Goal: Task Accomplishment & Management: Use online tool/utility

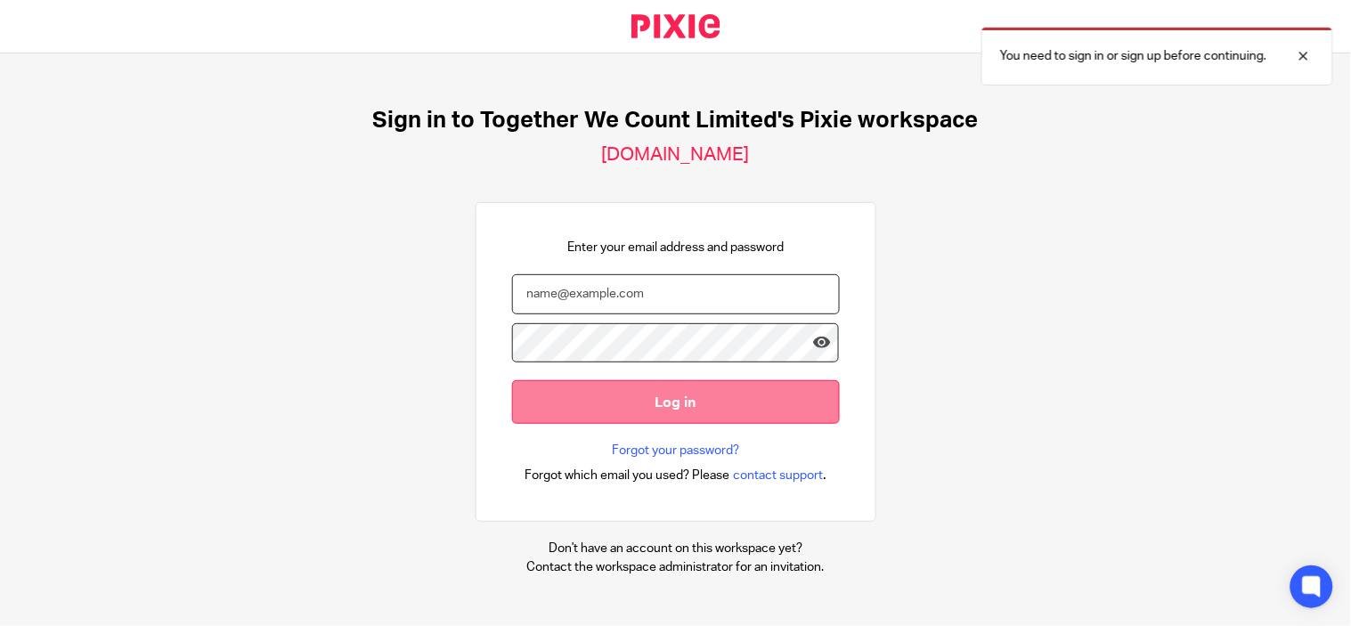
type input "[PERSON_NAME][EMAIL_ADDRESS][DOMAIN_NAME]"
click at [617, 403] on input "Log in" at bounding box center [676, 402] width 328 height 44
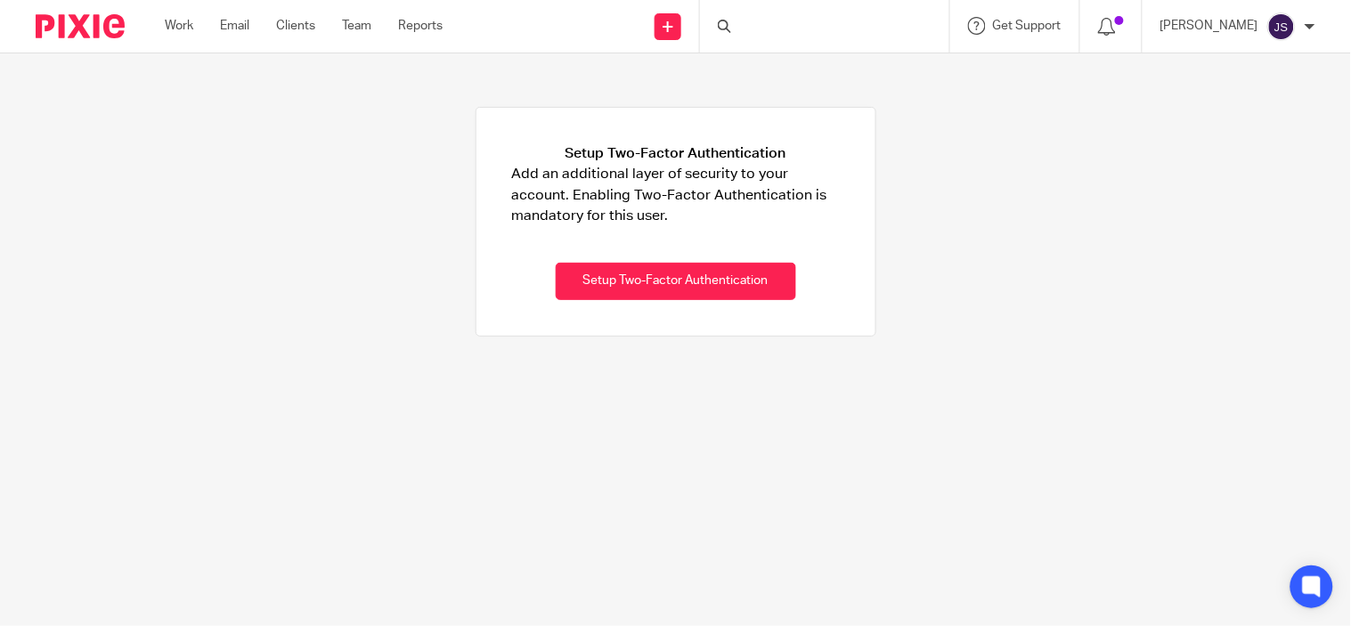
click at [375, 30] on ul "Work Email Clients Team Reports" at bounding box center [317, 26] width 305 height 18
drag, startPoint x: 347, startPoint y: 31, endPoint x: 388, endPoint y: 55, distance: 47.5
click at [347, 31] on link "Team" at bounding box center [356, 26] width 29 height 18
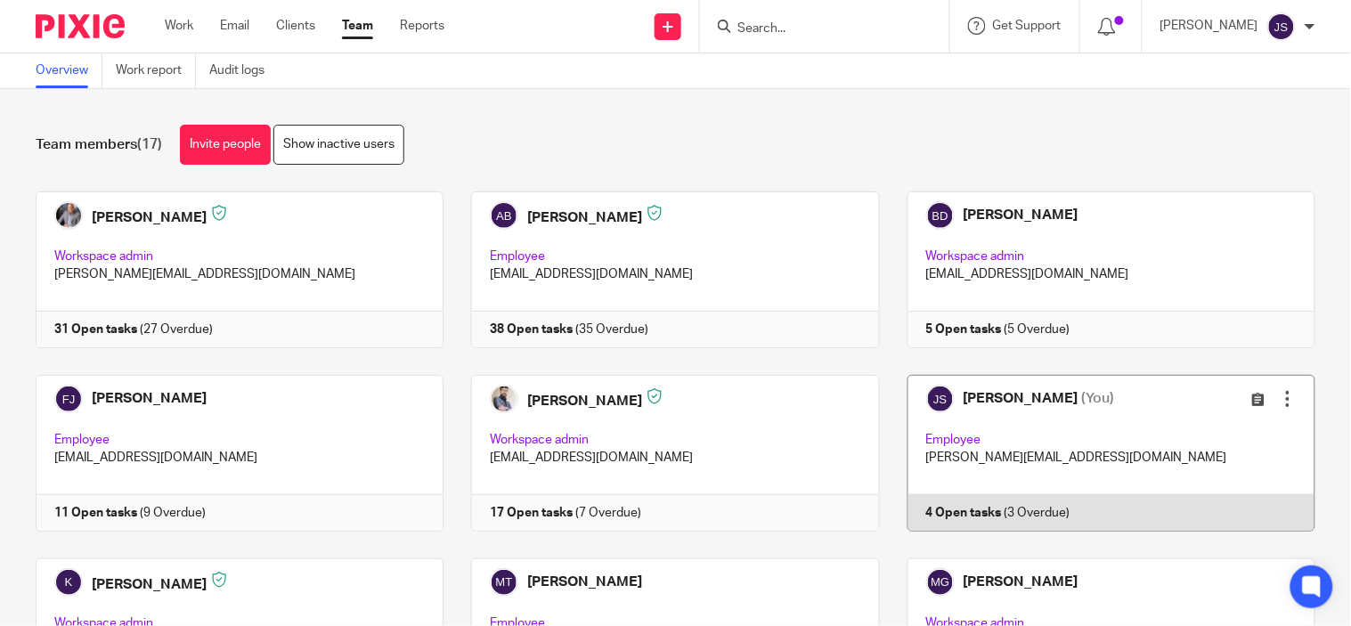
click at [971, 515] on link at bounding box center [1098, 453] width 436 height 157
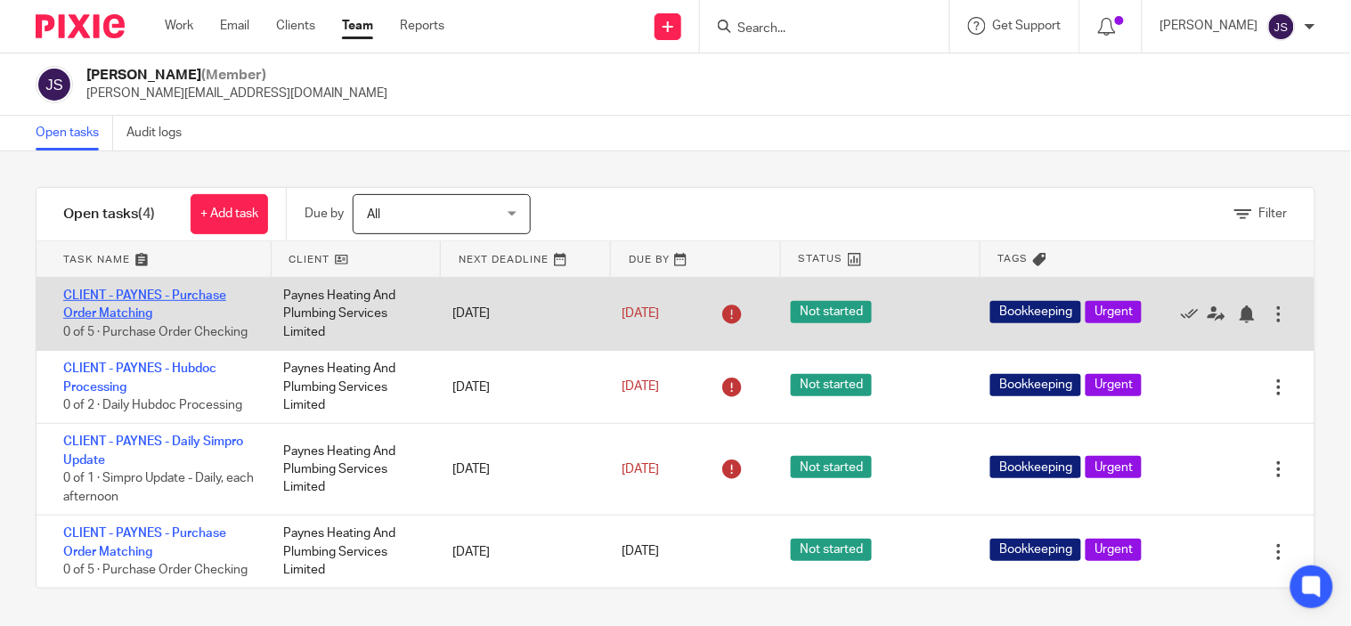
click at [92, 298] on link "CLIENT - PAYNES - Purchase Order Matching" at bounding box center [144, 305] width 163 height 30
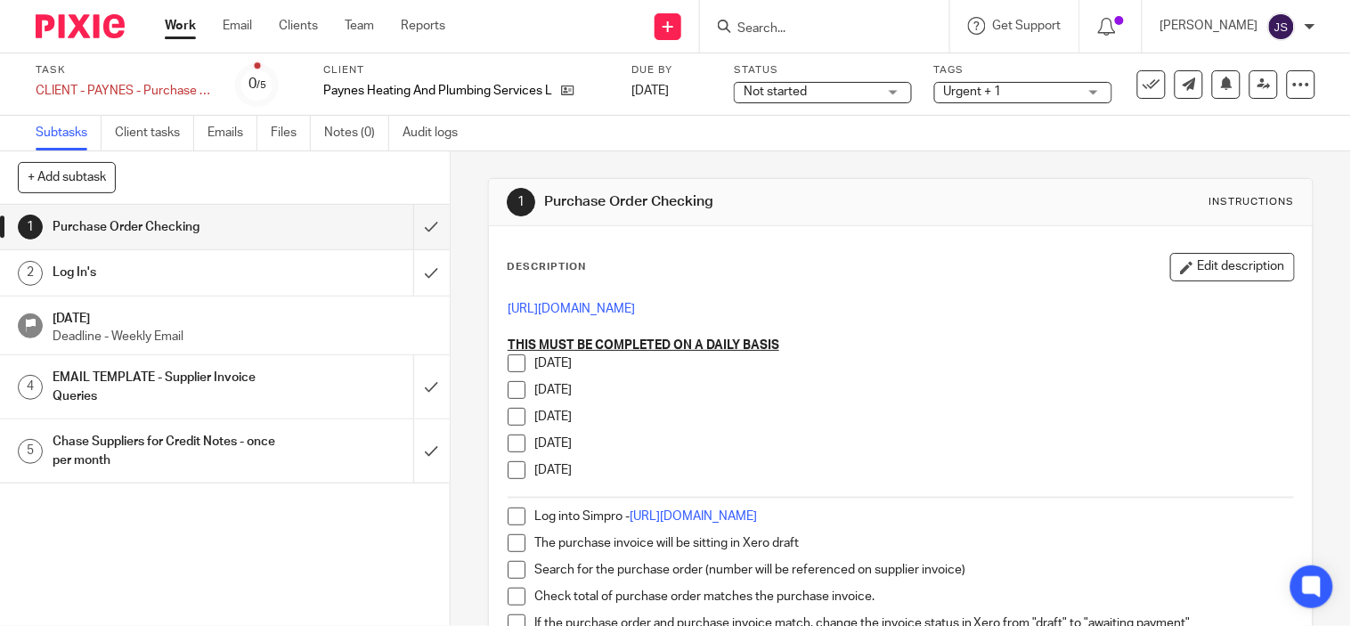
scroll to position [99, 0]
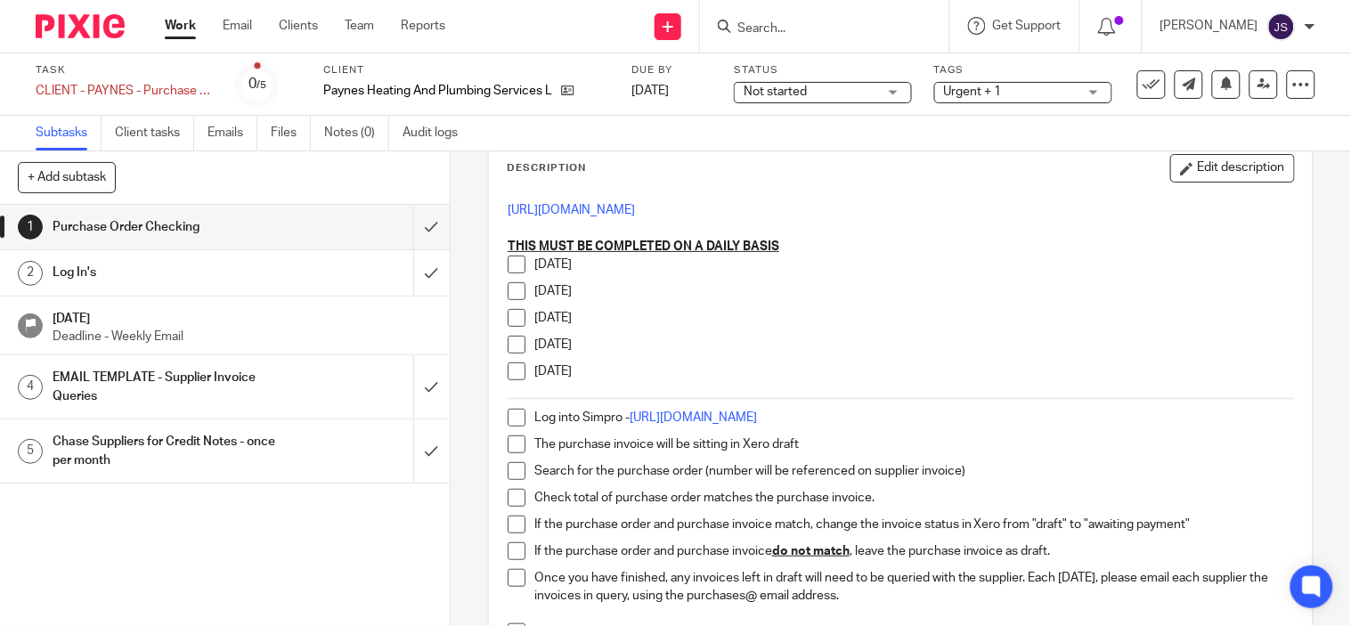
click at [512, 259] on span at bounding box center [517, 265] width 18 height 18
click at [508, 296] on span at bounding box center [517, 291] width 18 height 18
drag, startPoint x: 505, startPoint y: 314, endPoint x: 505, endPoint y: 325, distance: 11.6
click at [508, 314] on span at bounding box center [517, 318] width 18 height 18
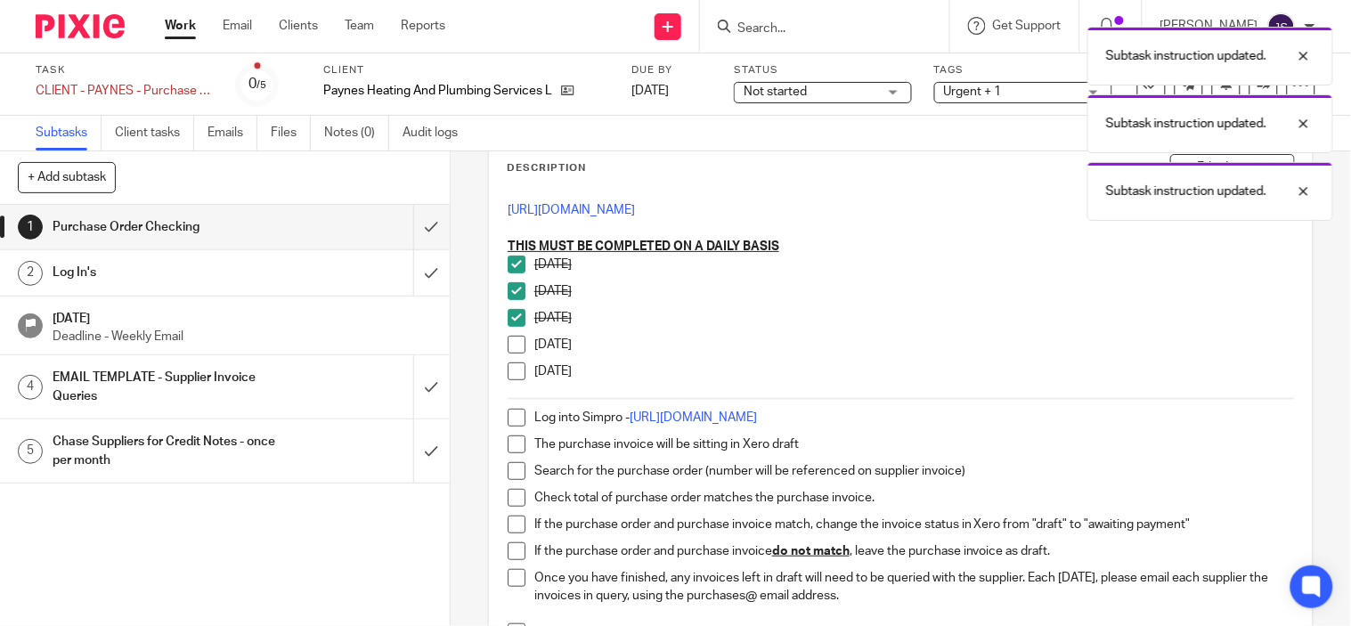
click at [508, 341] on span at bounding box center [517, 345] width 18 height 18
click at [508, 371] on span at bounding box center [517, 372] width 18 height 18
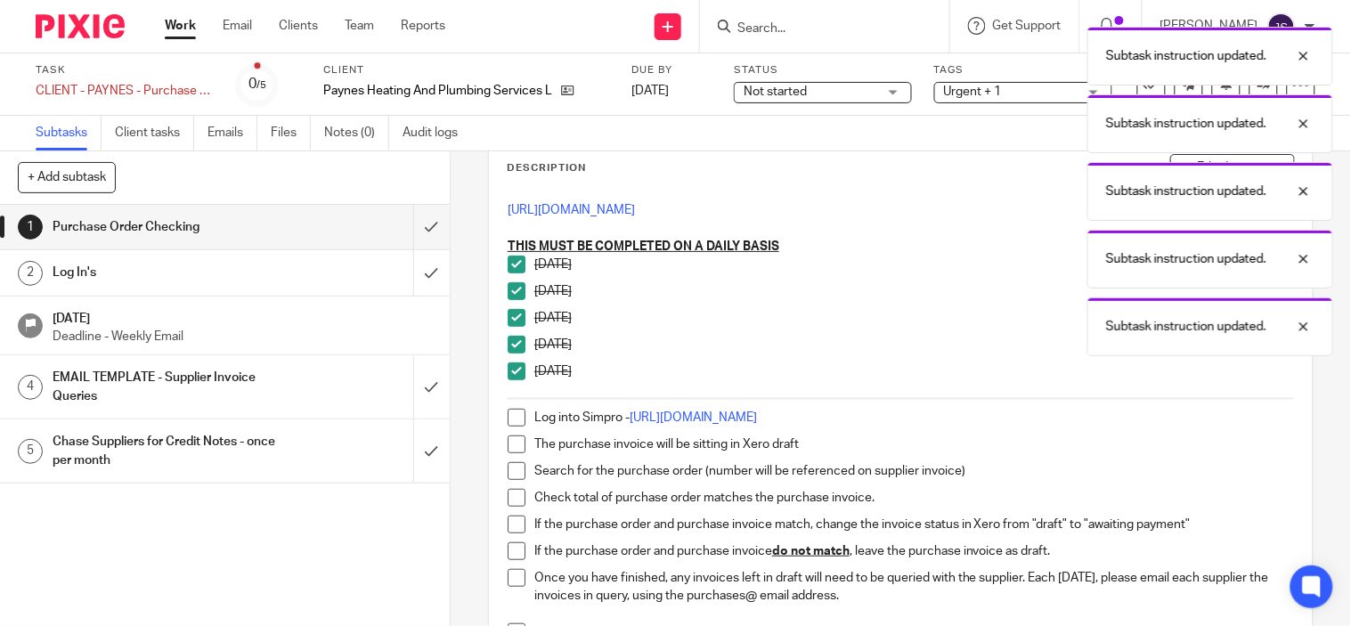
click at [508, 426] on span at bounding box center [517, 418] width 18 height 18
click at [510, 442] on span at bounding box center [517, 445] width 18 height 18
click at [512, 473] on span at bounding box center [517, 471] width 18 height 18
click at [512, 501] on span at bounding box center [517, 498] width 18 height 18
click at [512, 521] on span at bounding box center [517, 525] width 18 height 18
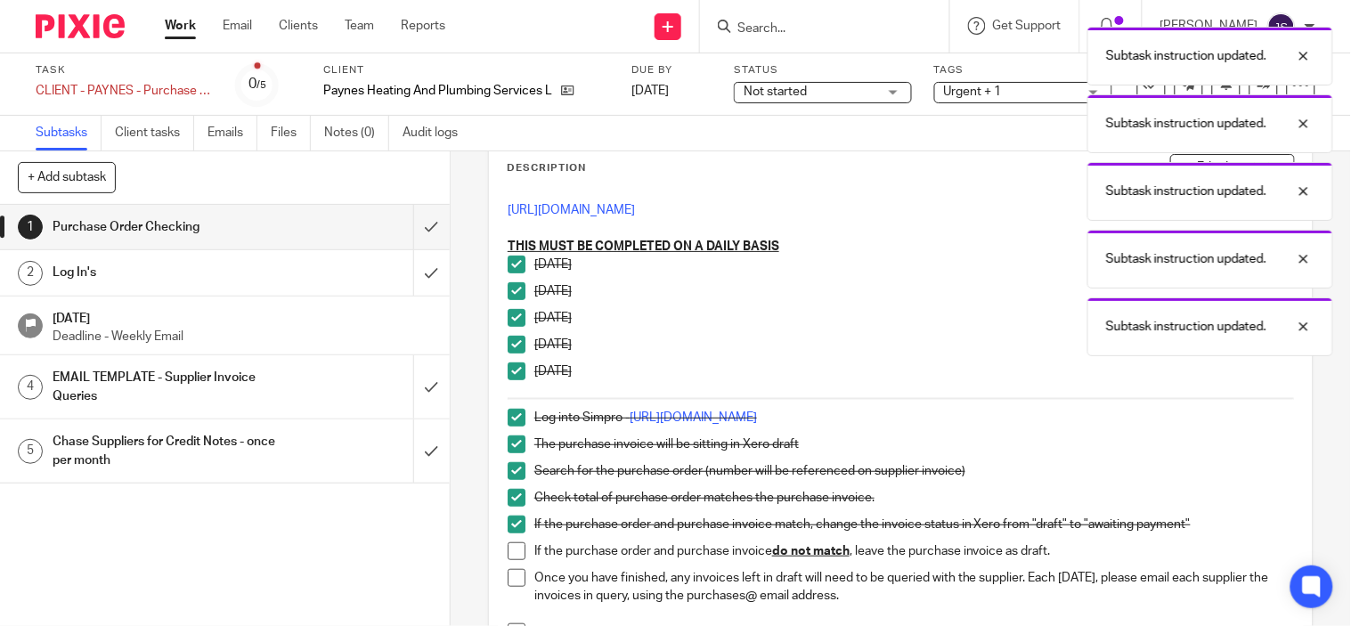
click at [512, 551] on span at bounding box center [517, 552] width 18 height 18
click at [511, 573] on span at bounding box center [517, 578] width 18 height 18
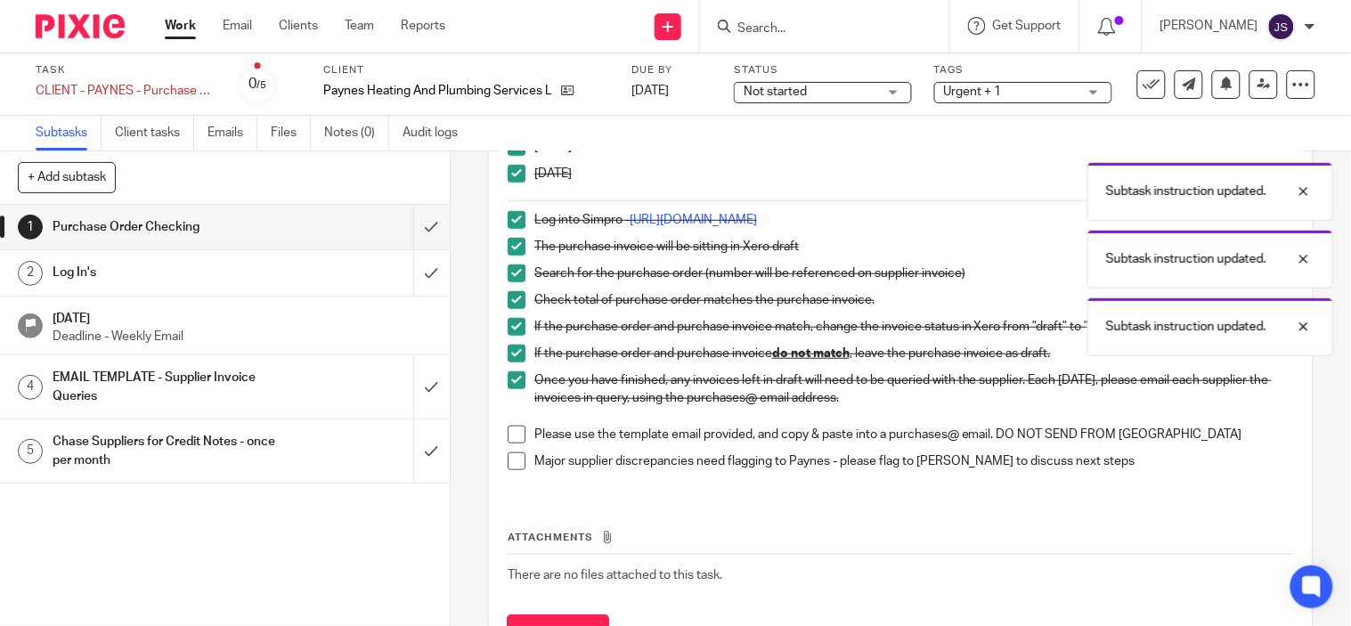
click at [508, 433] on span at bounding box center [517, 435] width 18 height 18
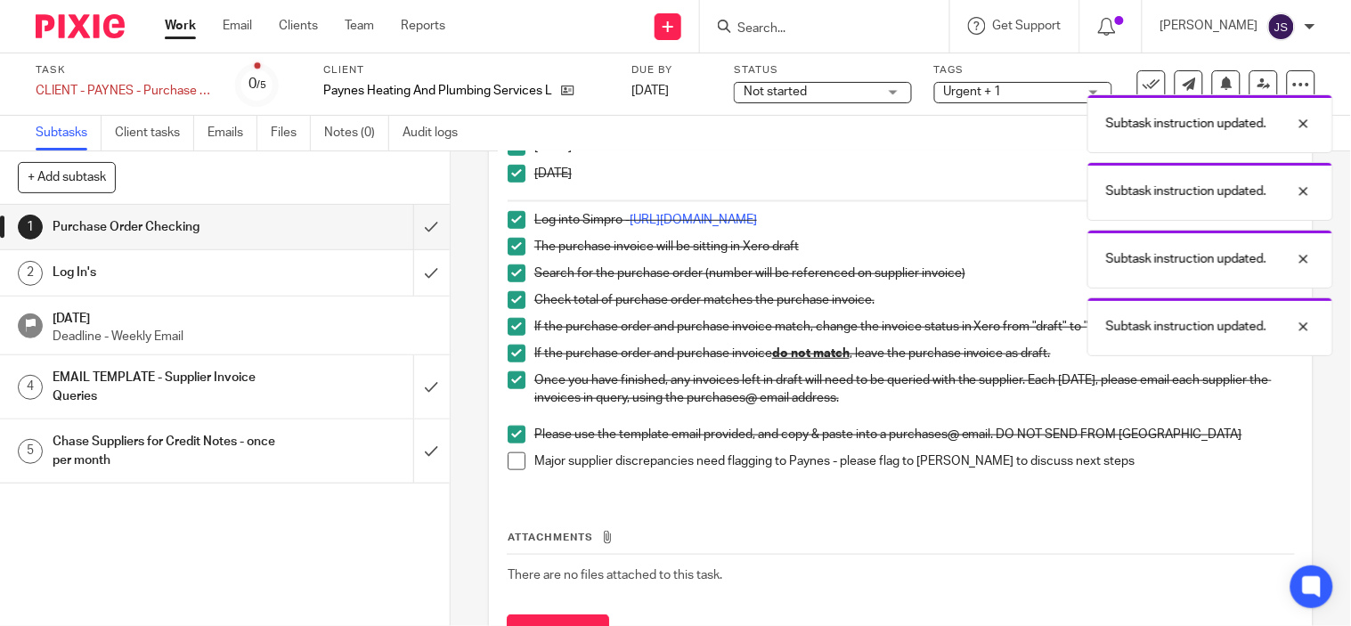
click at [509, 465] on span at bounding box center [517, 462] width 18 height 18
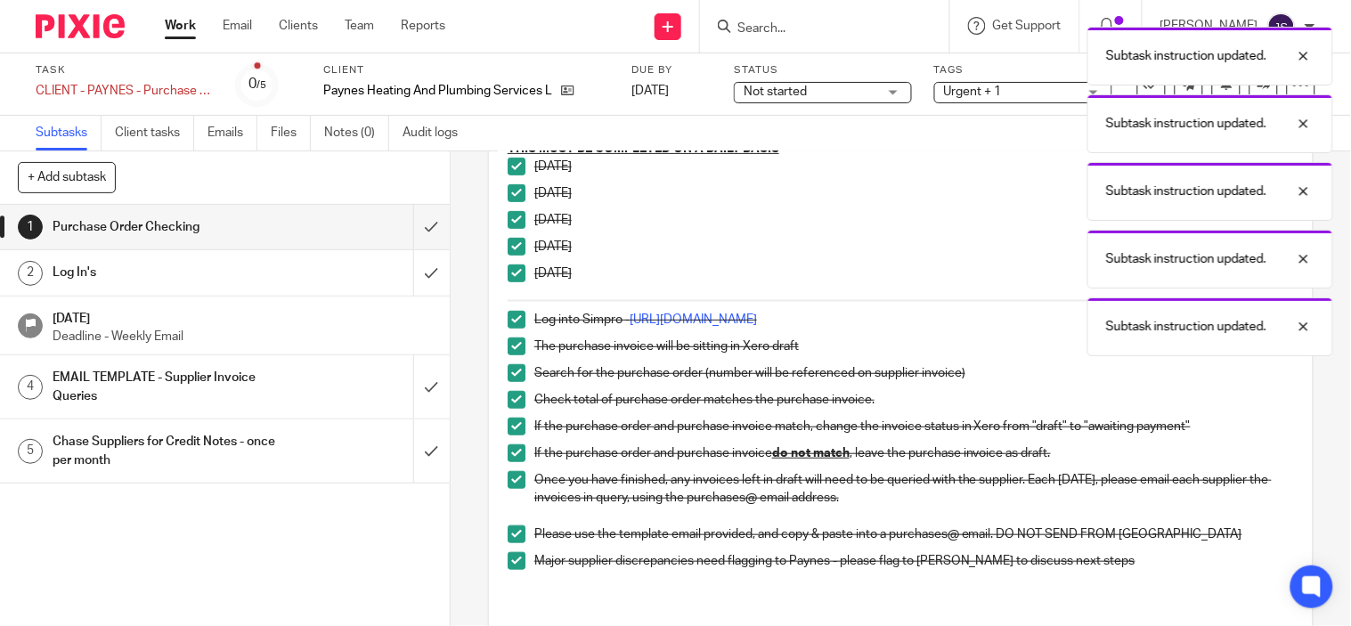
scroll to position [0, 0]
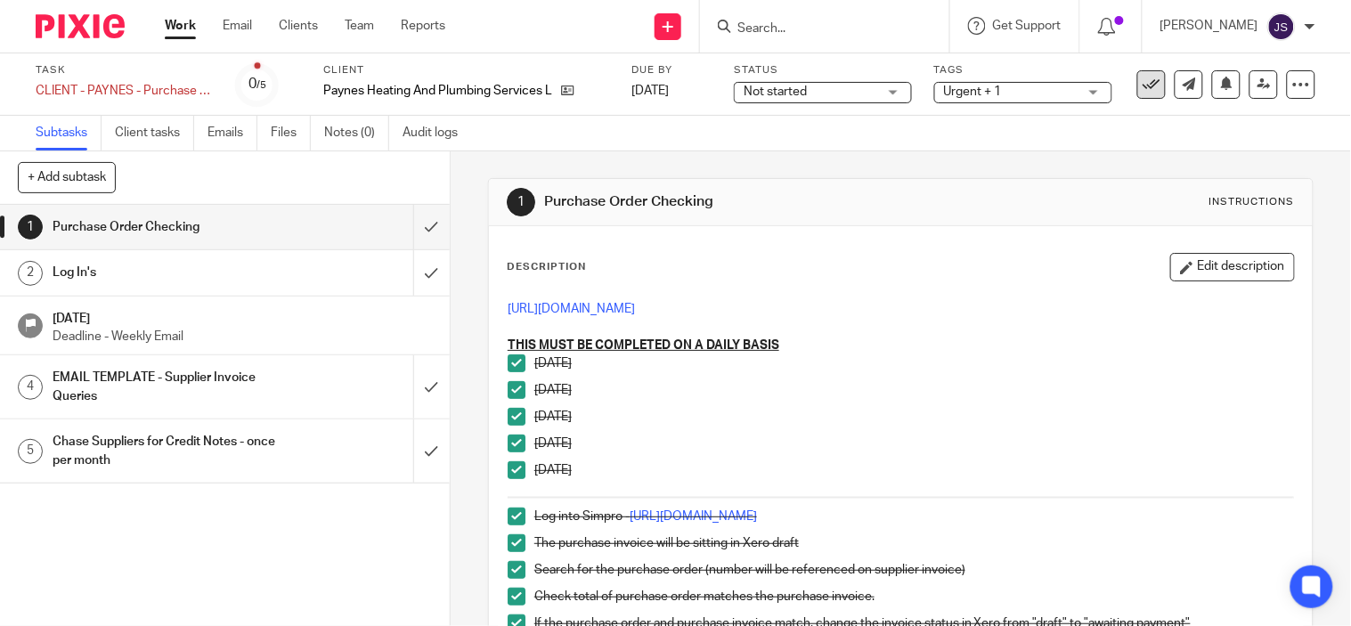
click at [1143, 87] on icon at bounding box center [1152, 85] width 18 height 18
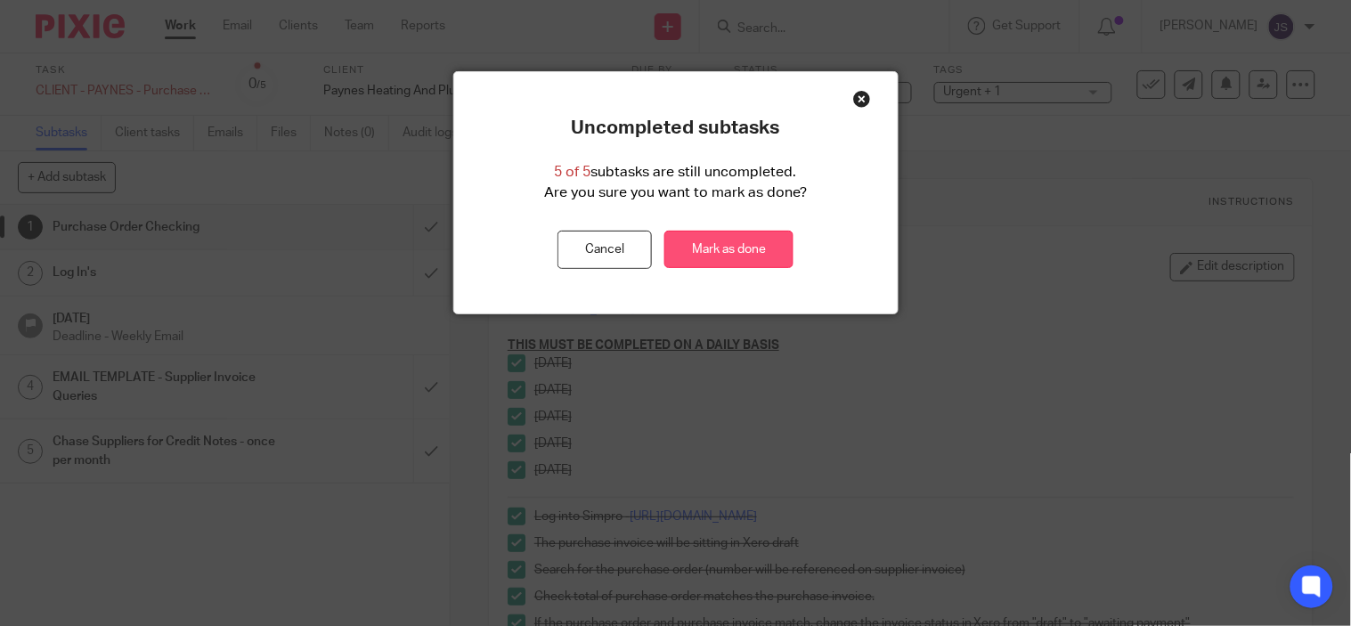
click at [759, 241] on link "Mark as done" at bounding box center [729, 250] width 129 height 38
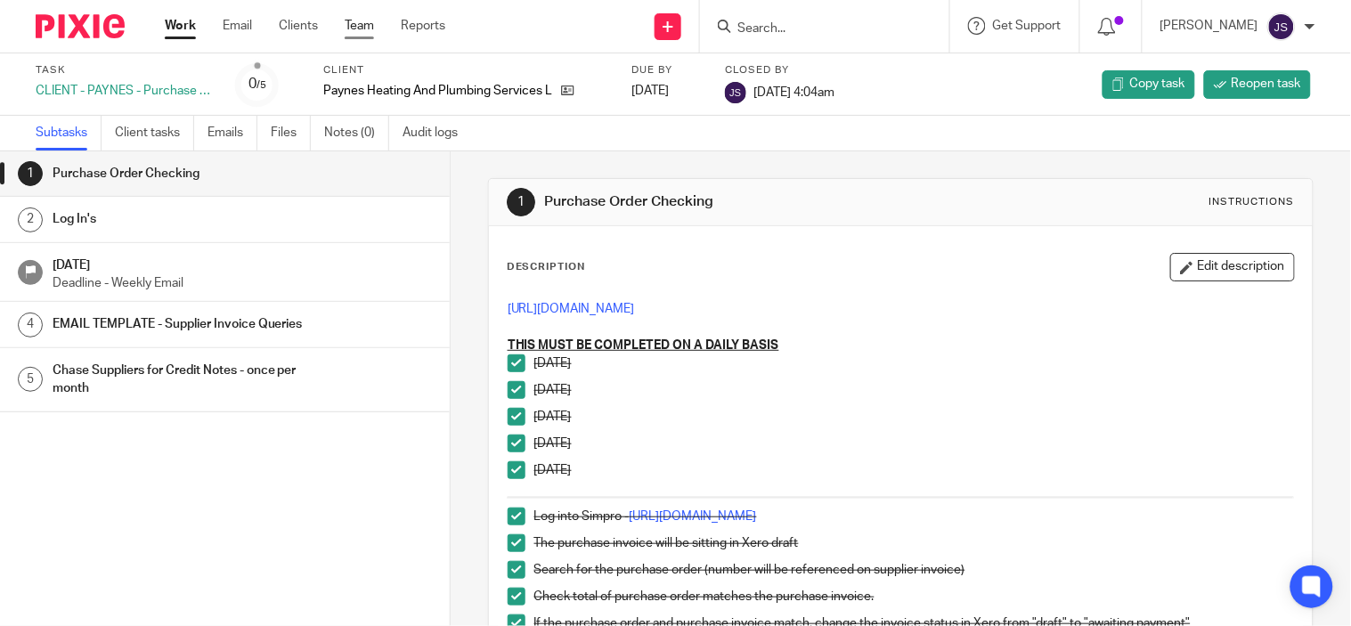
click at [358, 30] on link "Team" at bounding box center [359, 26] width 29 height 18
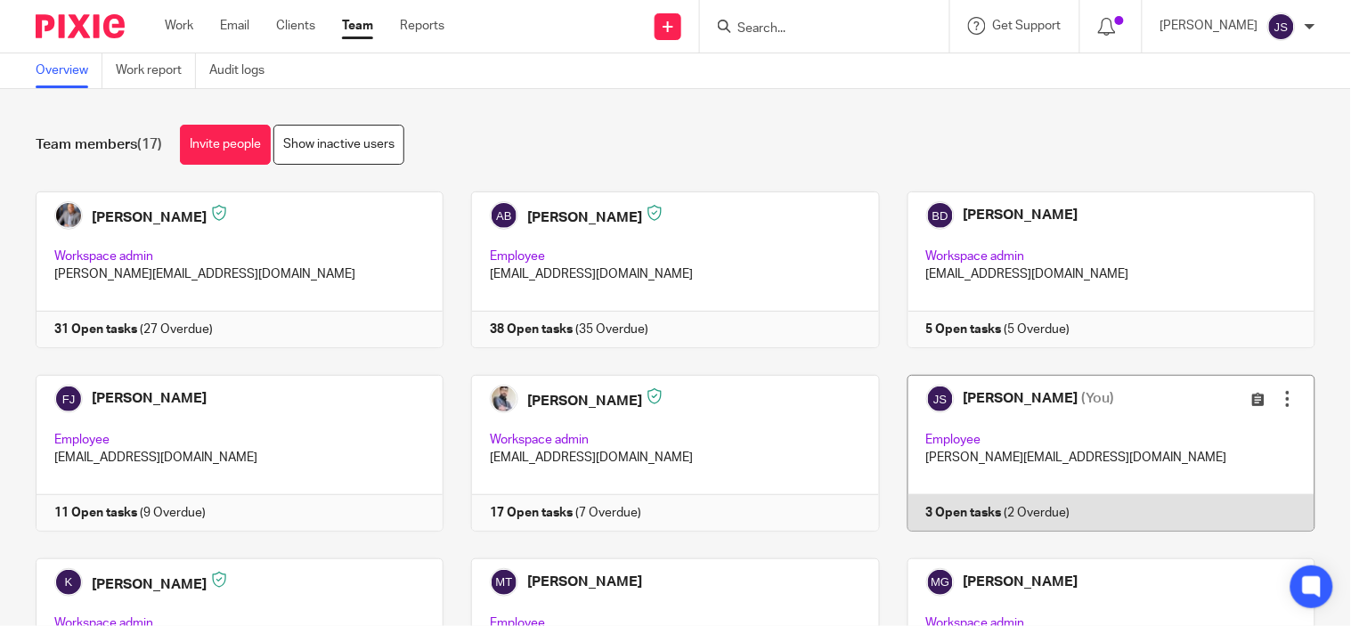
click at [935, 521] on link at bounding box center [1098, 453] width 436 height 157
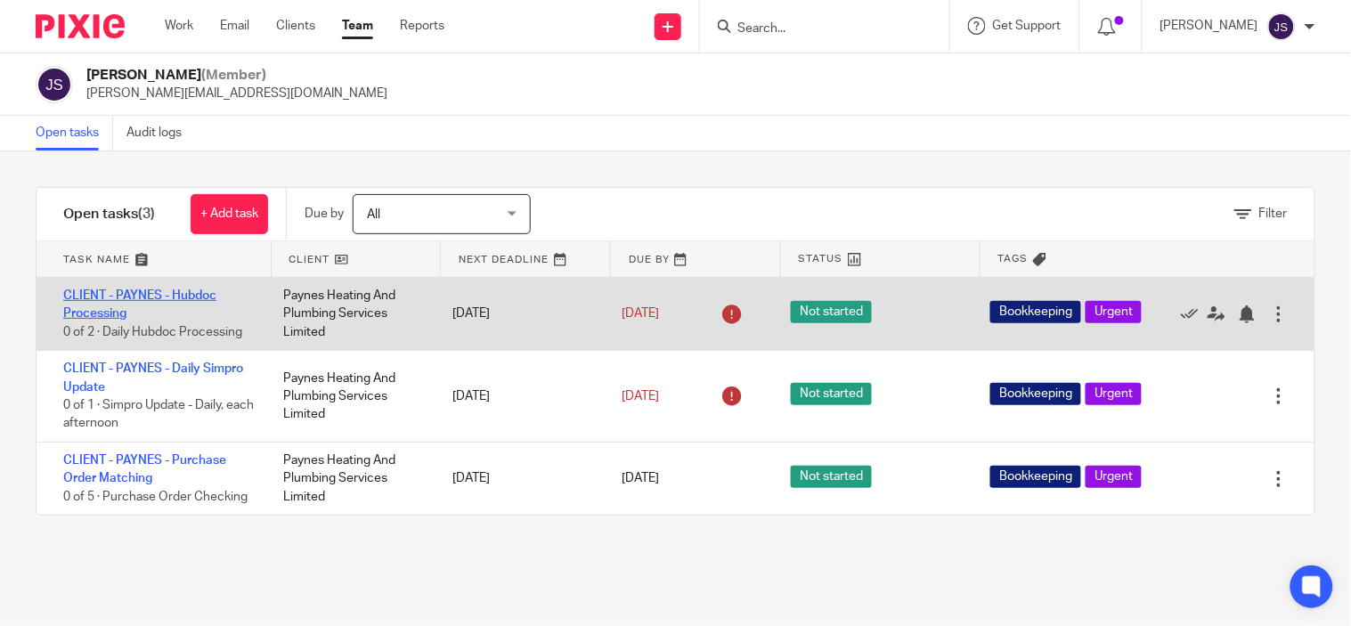
click at [146, 290] on link "CLIENT - PAYNES - Hubdoc Processing" at bounding box center [139, 305] width 153 height 30
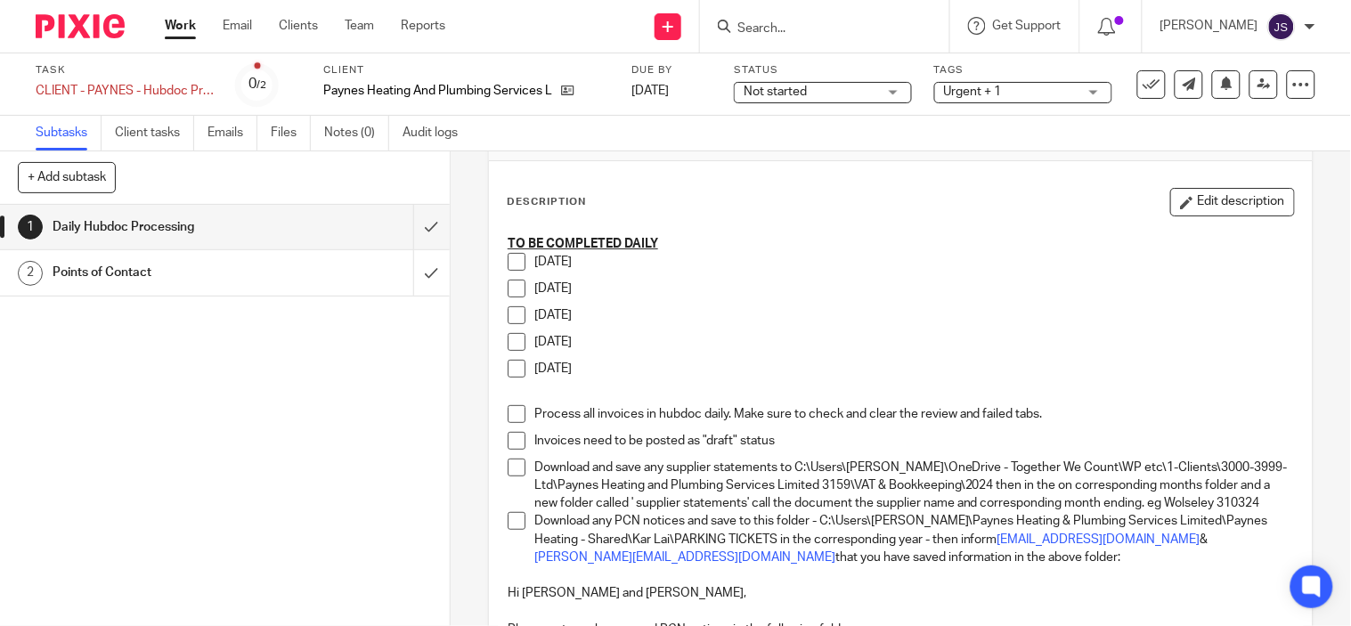
scroll to position [99, 0]
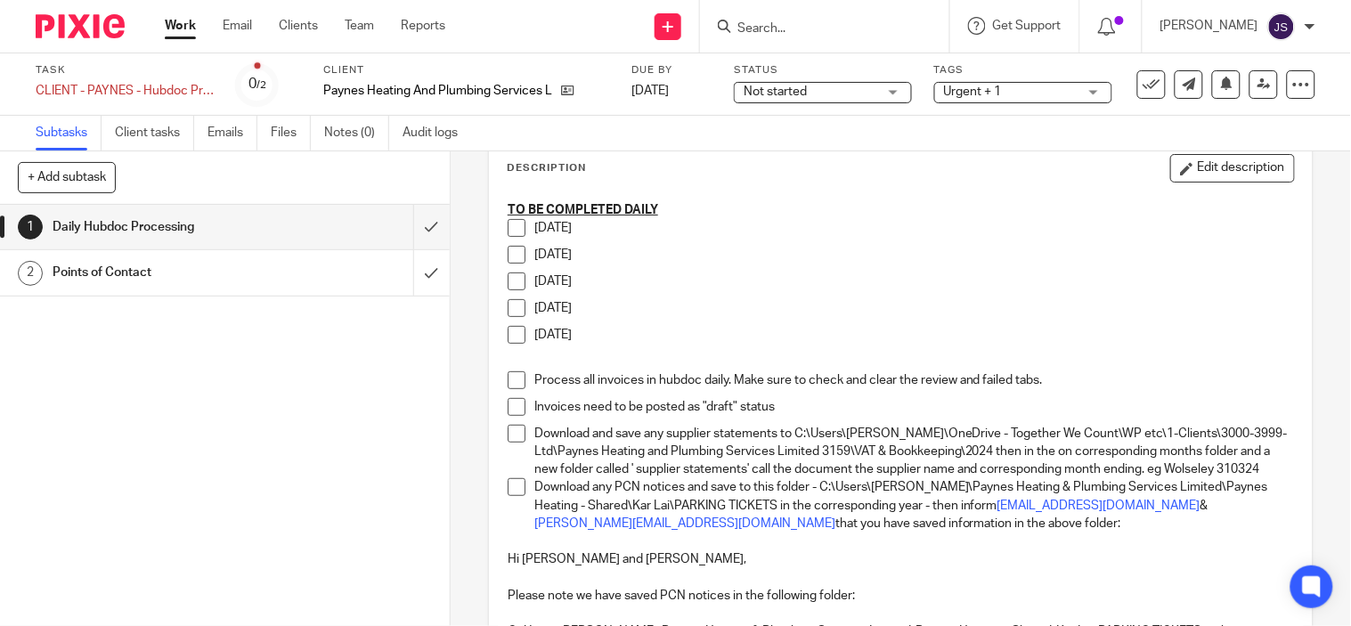
click at [517, 230] on span at bounding box center [517, 228] width 18 height 18
click at [514, 260] on span at bounding box center [517, 255] width 18 height 18
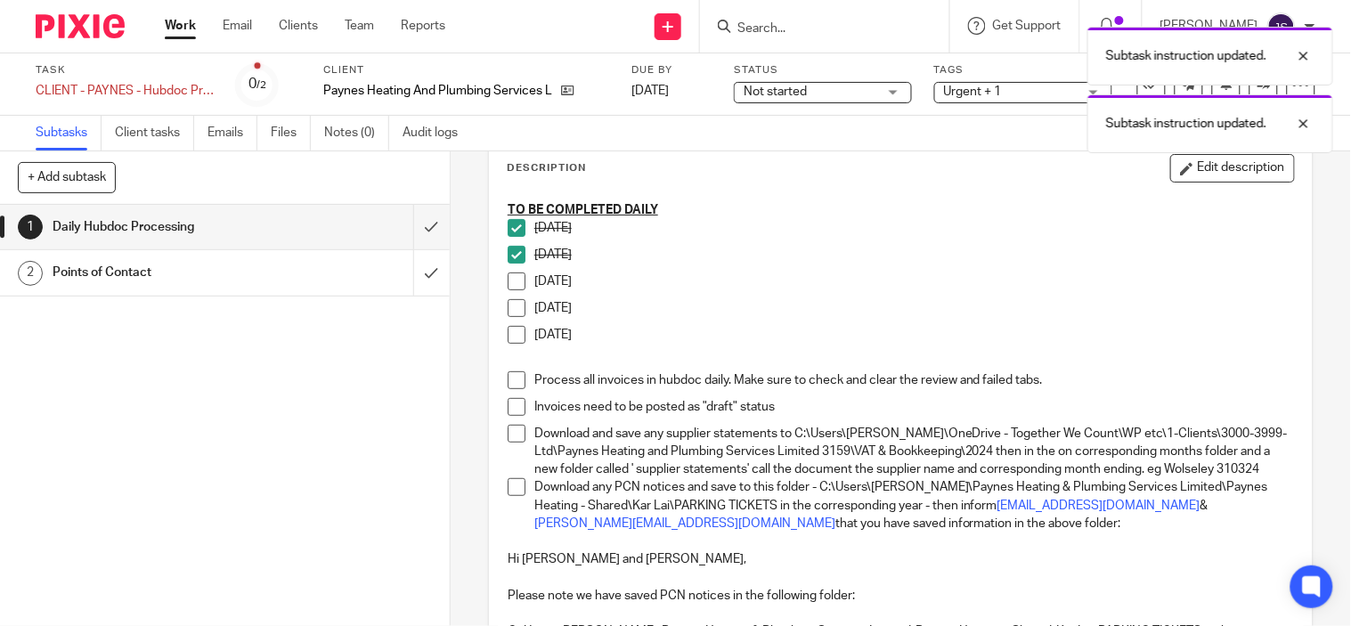
drag, startPoint x: 505, startPoint y: 286, endPoint x: 504, endPoint y: 314, distance: 27.6
click at [508, 287] on span at bounding box center [517, 282] width 18 height 18
click at [508, 314] on span at bounding box center [517, 308] width 18 height 18
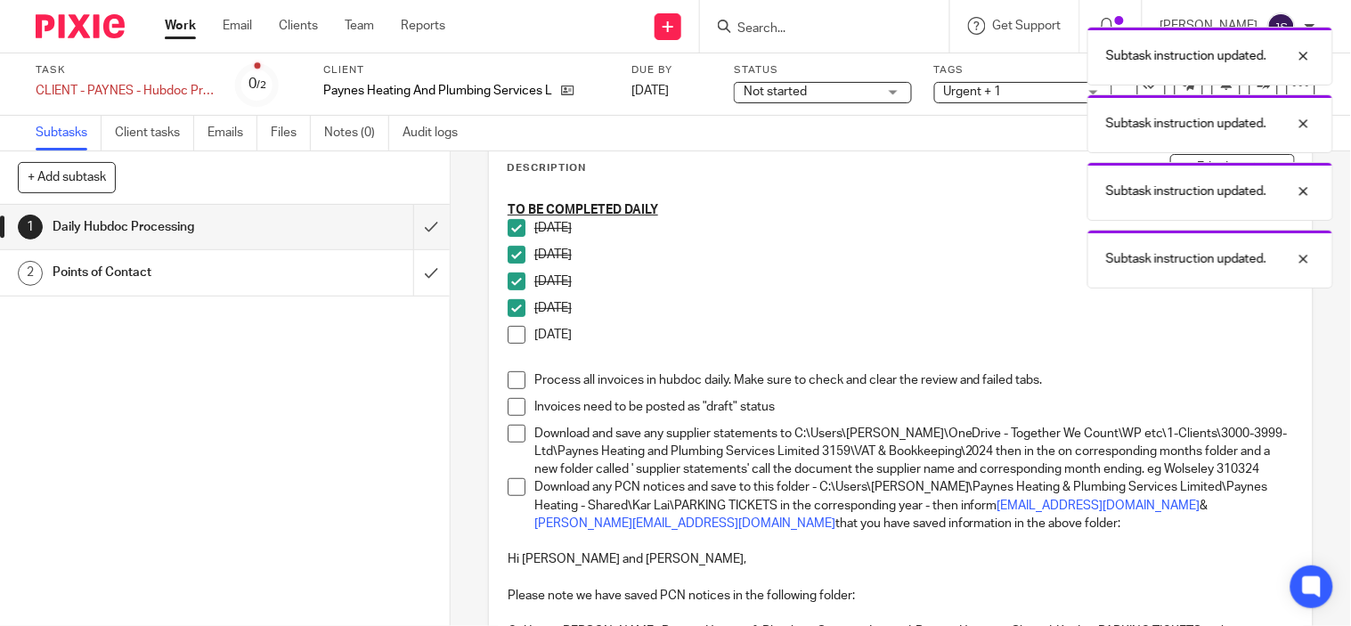
click at [510, 339] on span at bounding box center [517, 335] width 18 height 18
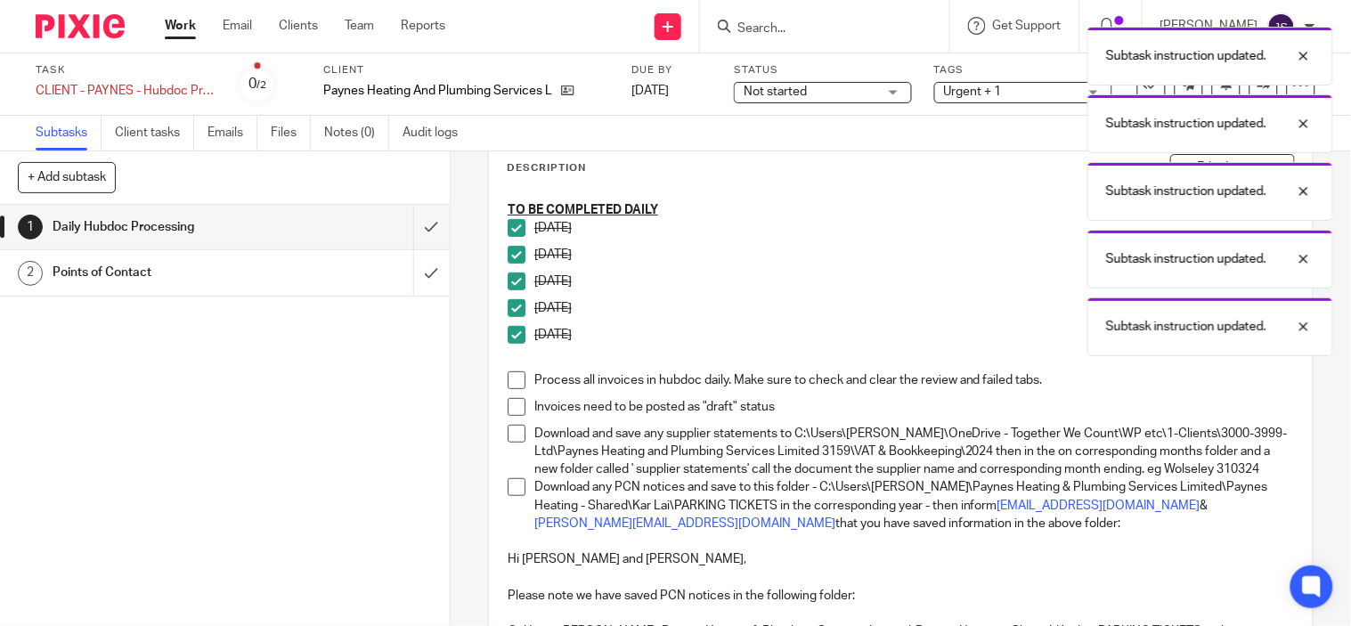
click at [508, 374] on span at bounding box center [517, 380] width 18 height 18
click at [508, 403] on span at bounding box center [517, 407] width 18 height 18
click at [508, 435] on span at bounding box center [517, 434] width 18 height 18
click at [508, 496] on span at bounding box center [517, 487] width 18 height 18
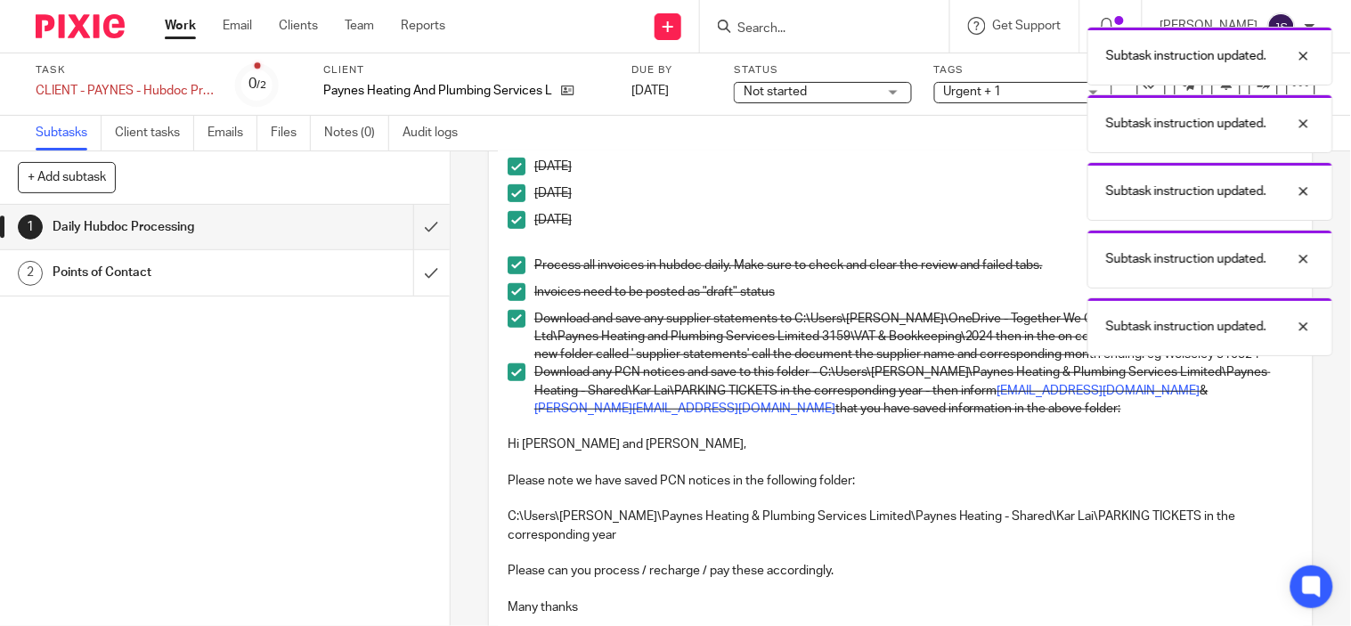
scroll to position [396, 0]
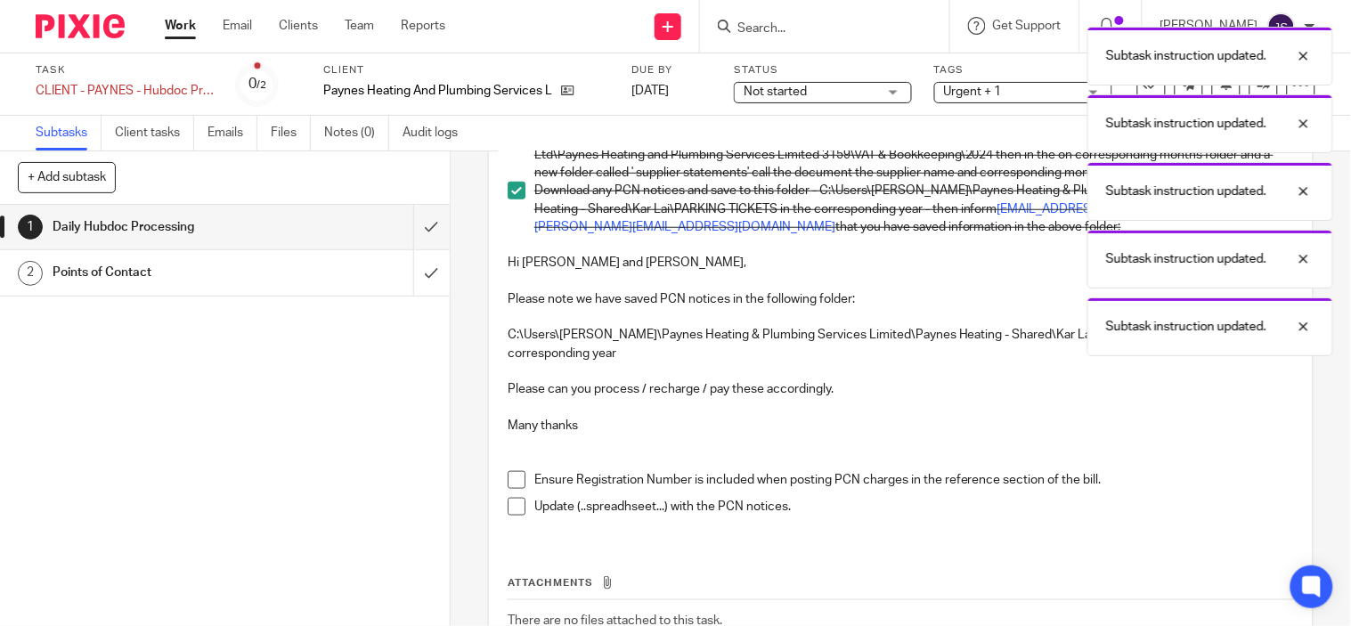
click at [508, 489] on span at bounding box center [517, 480] width 18 height 18
click at [508, 516] on span at bounding box center [517, 507] width 18 height 18
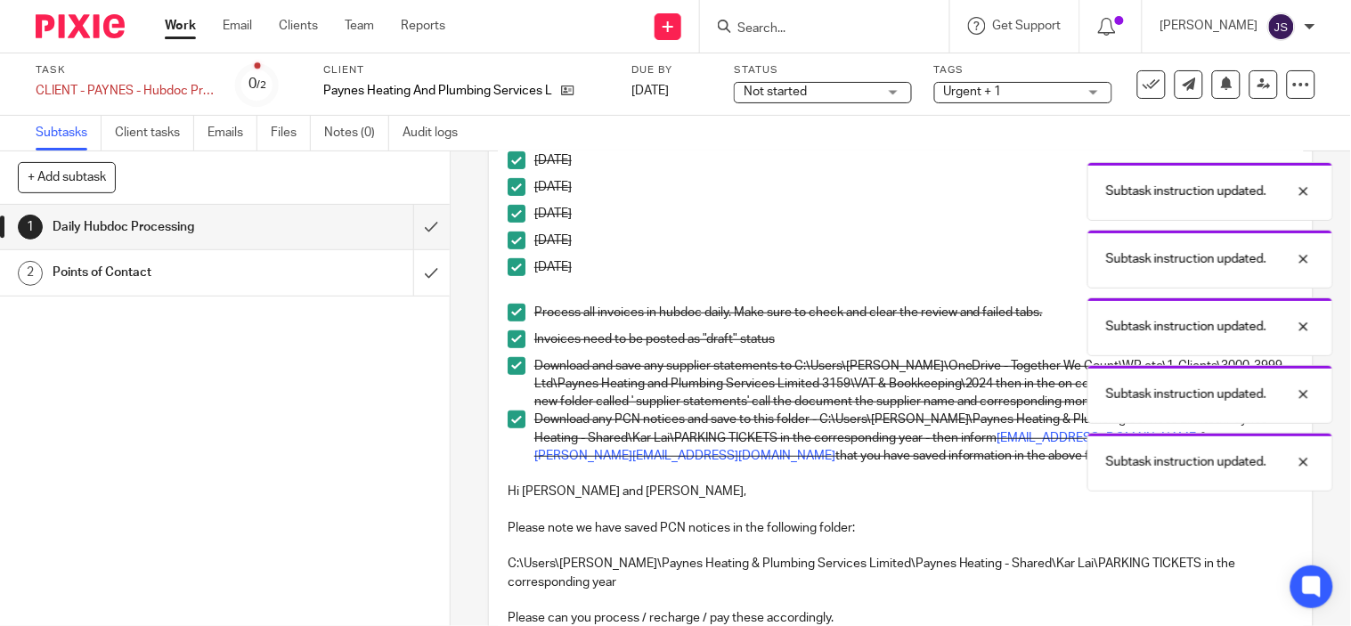
scroll to position [0, 0]
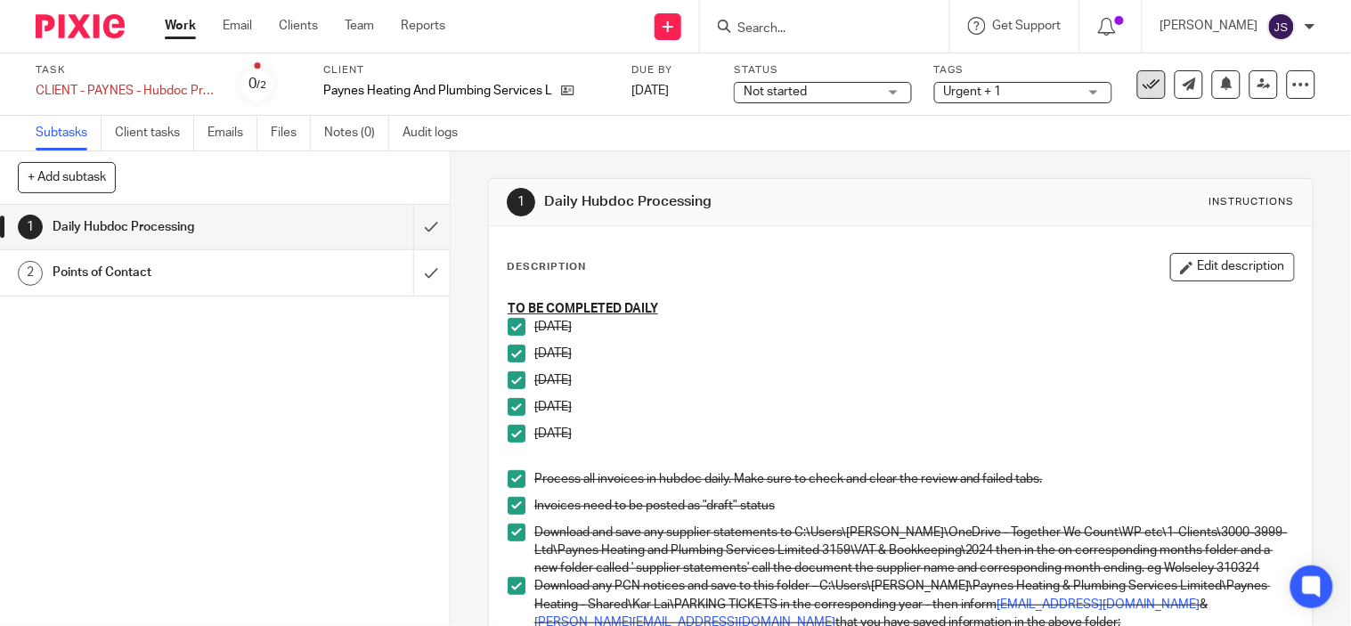
click at [1138, 95] on button at bounding box center [1152, 84] width 29 height 29
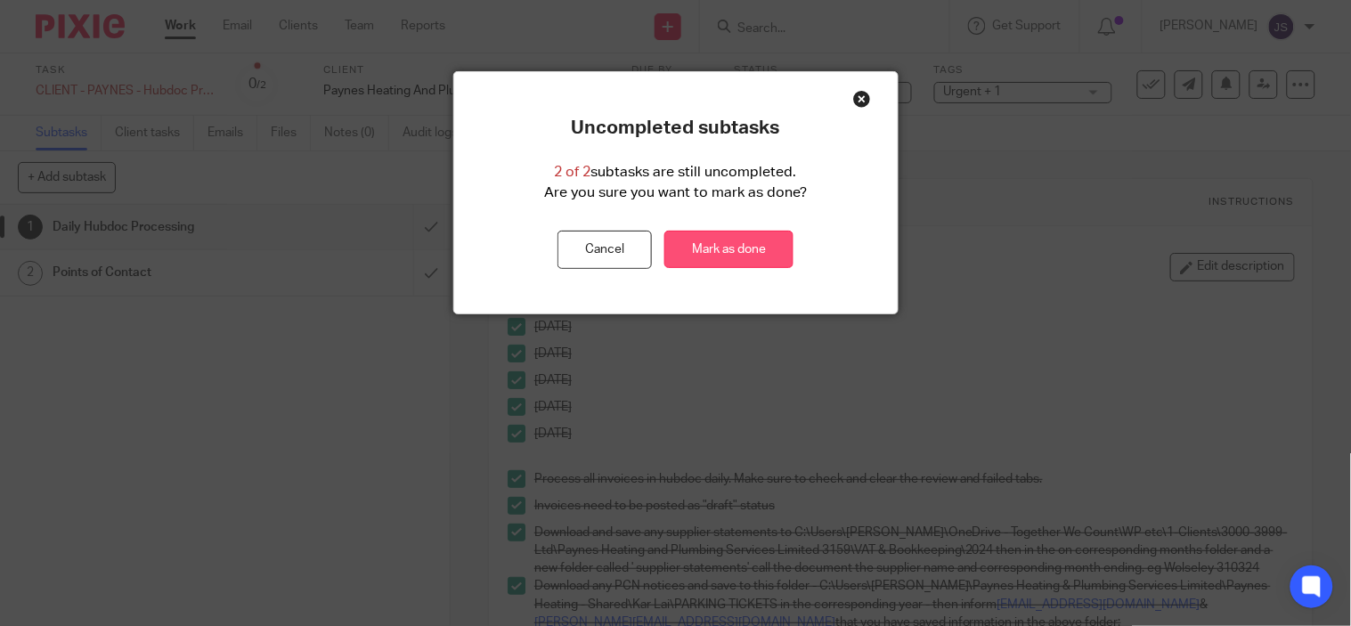
click at [742, 242] on link "Mark as done" at bounding box center [729, 250] width 129 height 38
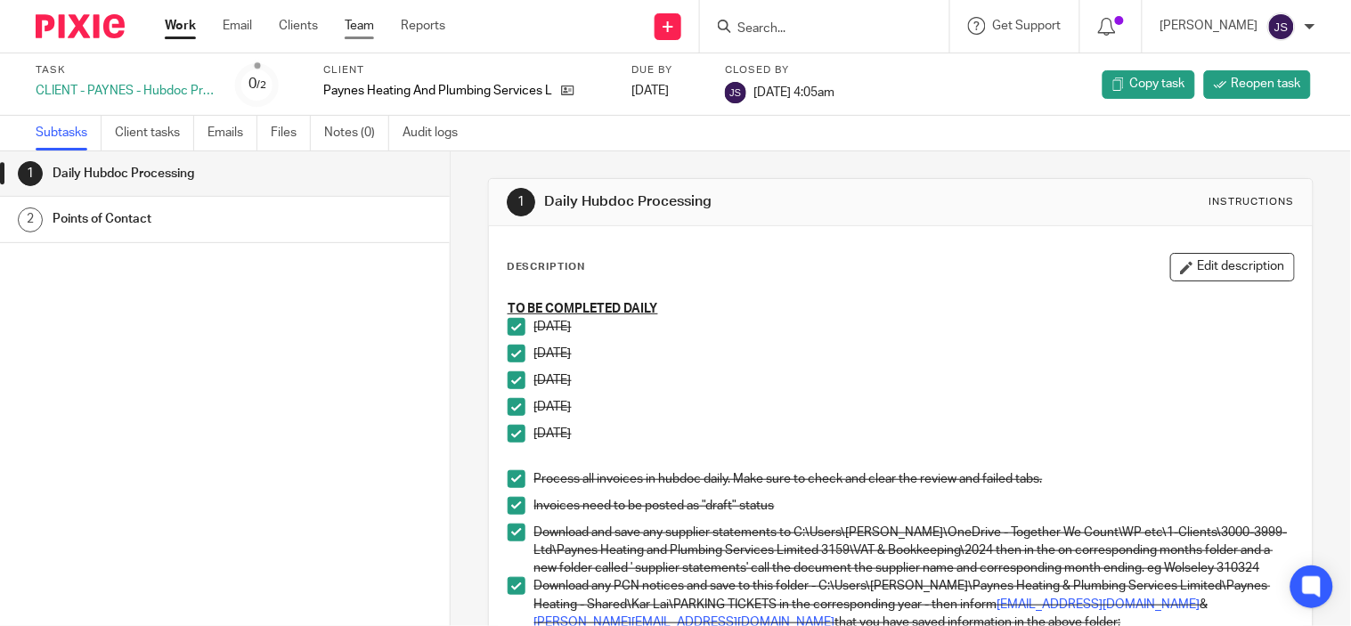
click at [356, 28] on link "Team" at bounding box center [359, 26] width 29 height 18
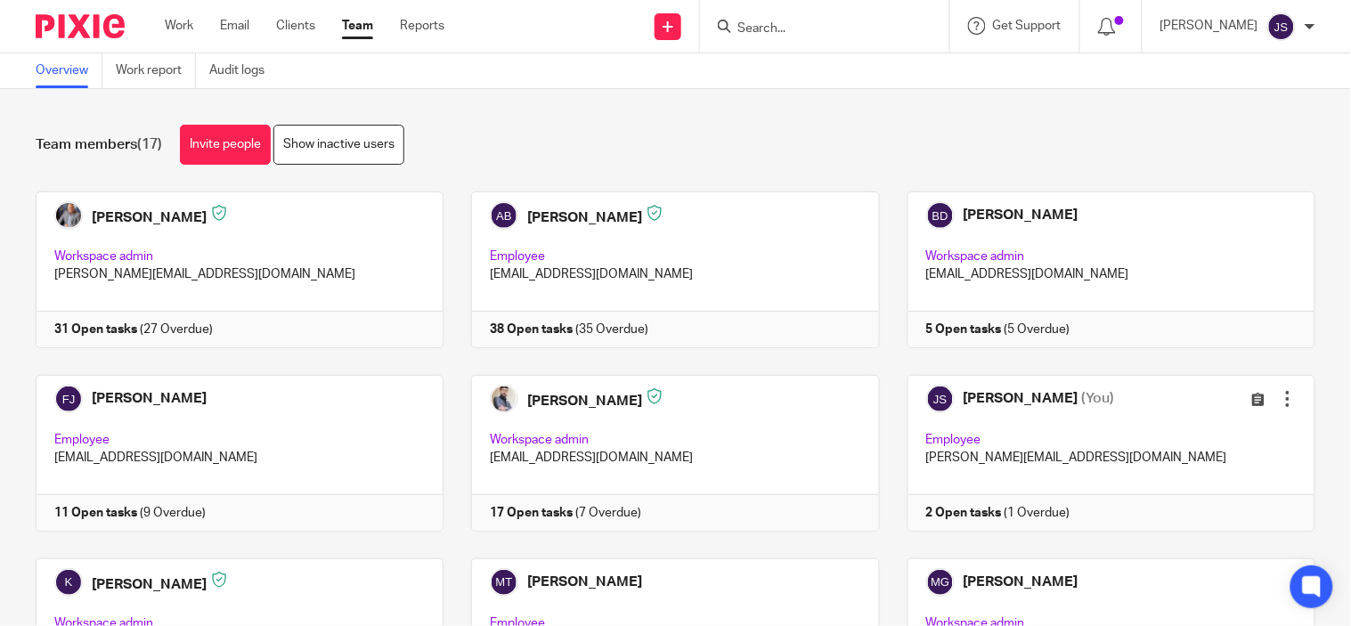
click at [974, 506] on link at bounding box center [1098, 453] width 436 height 157
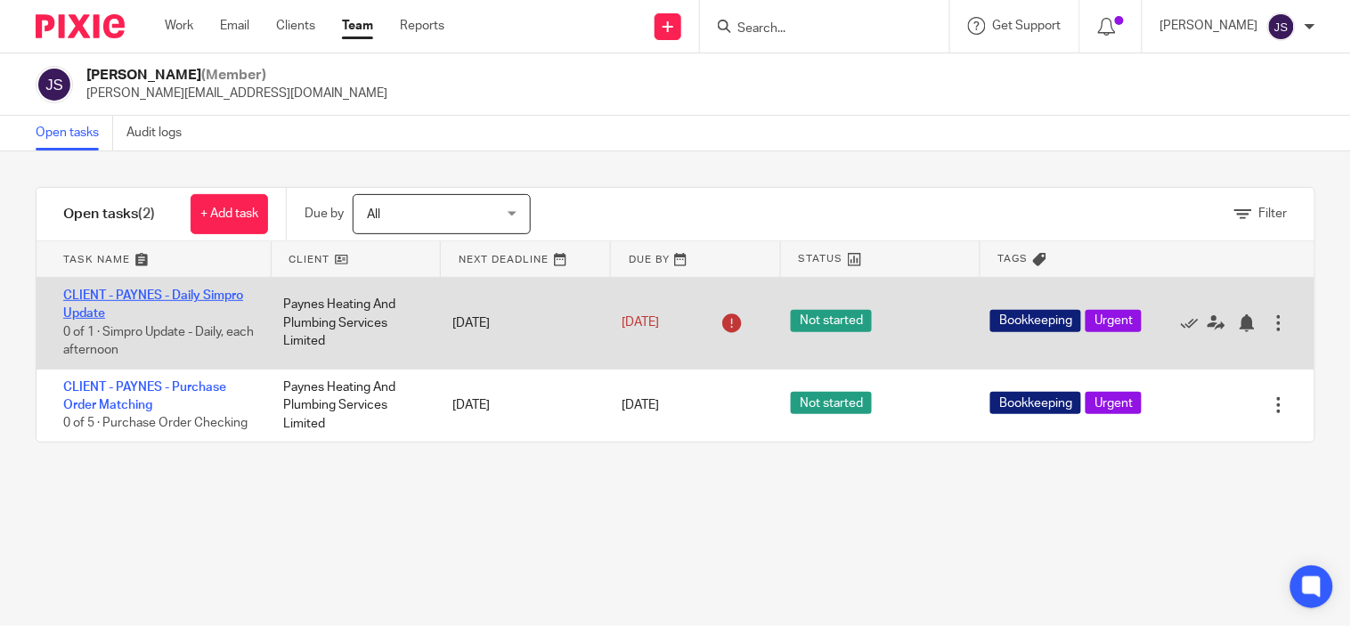
click at [233, 296] on link "CLIENT - PAYNES - Daily Simpro Update" at bounding box center [153, 305] width 180 height 30
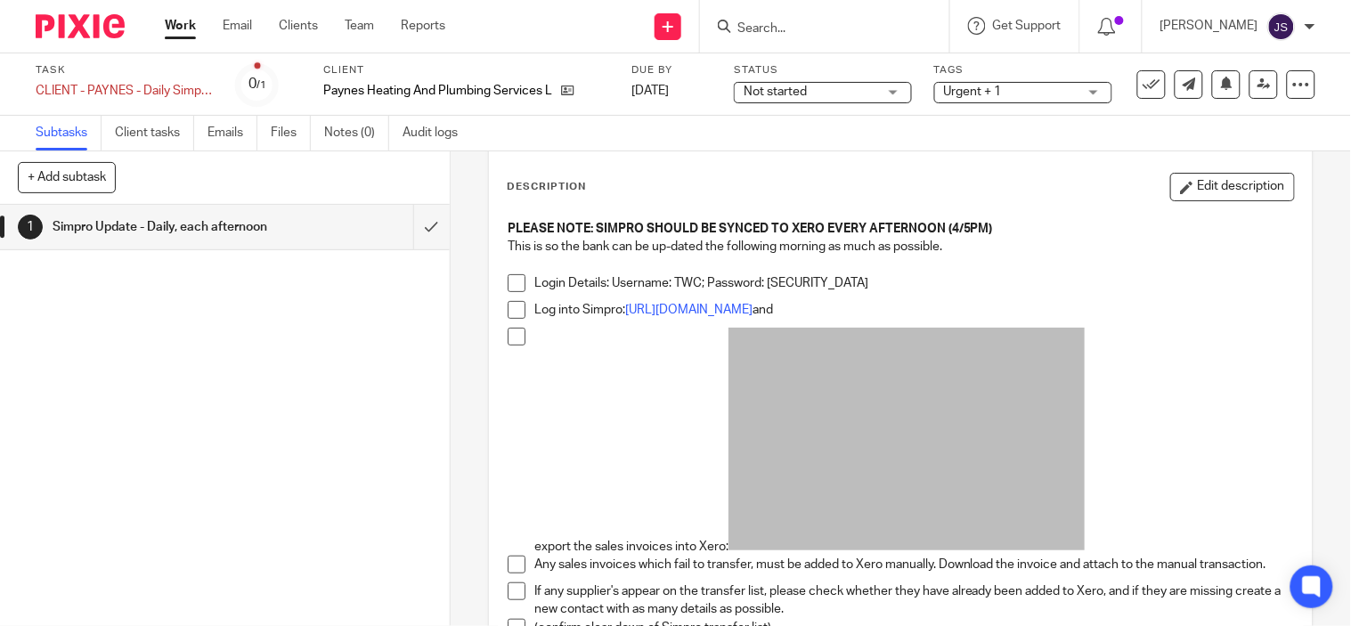
scroll to position [99, 0]
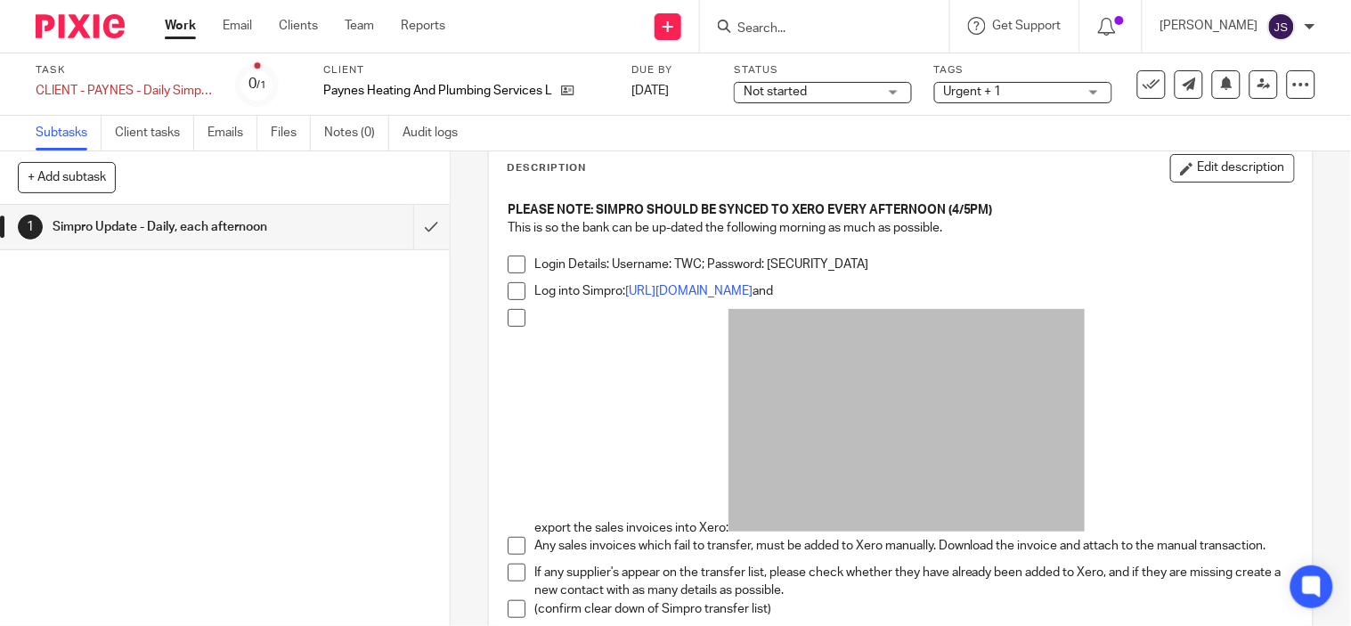
click at [508, 263] on span at bounding box center [517, 265] width 18 height 18
click at [508, 280] on li "Login Details: Username: TWC; Password: TgP2Bfc7iMLp7Zd!" at bounding box center [901, 269] width 787 height 27
click at [511, 298] on span at bounding box center [517, 291] width 18 height 18
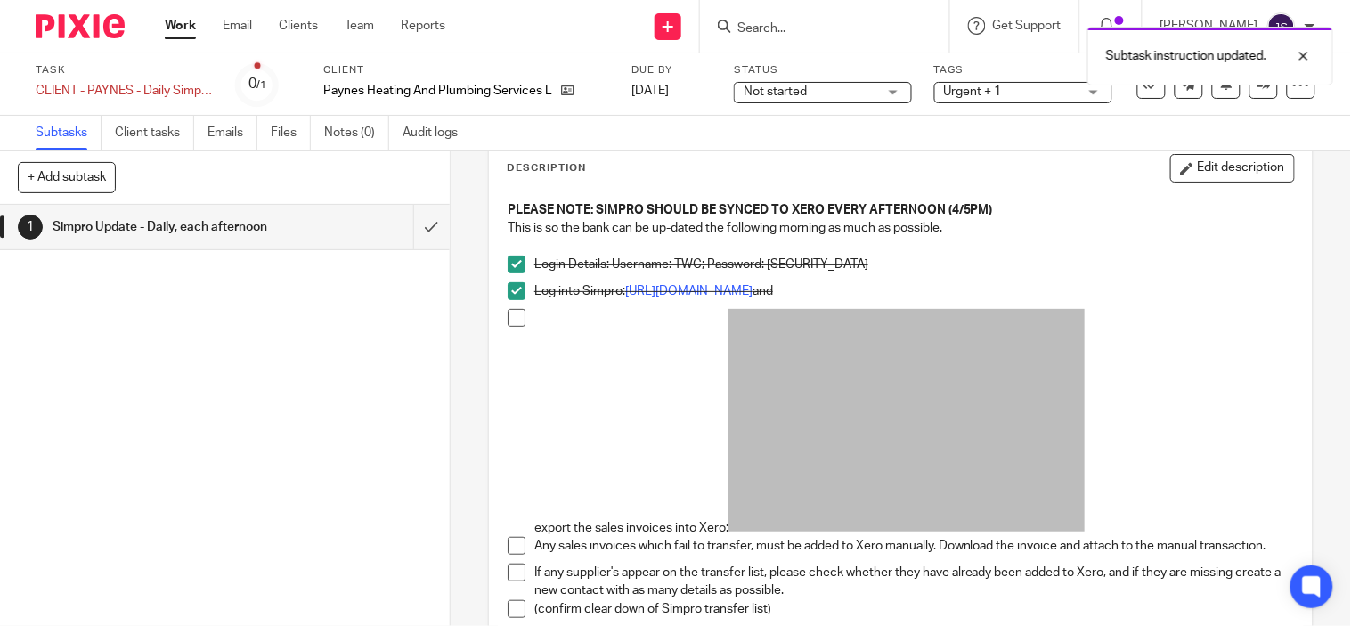
click at [510, 314] on span at bounding box center [517, 318] width 18 height 18
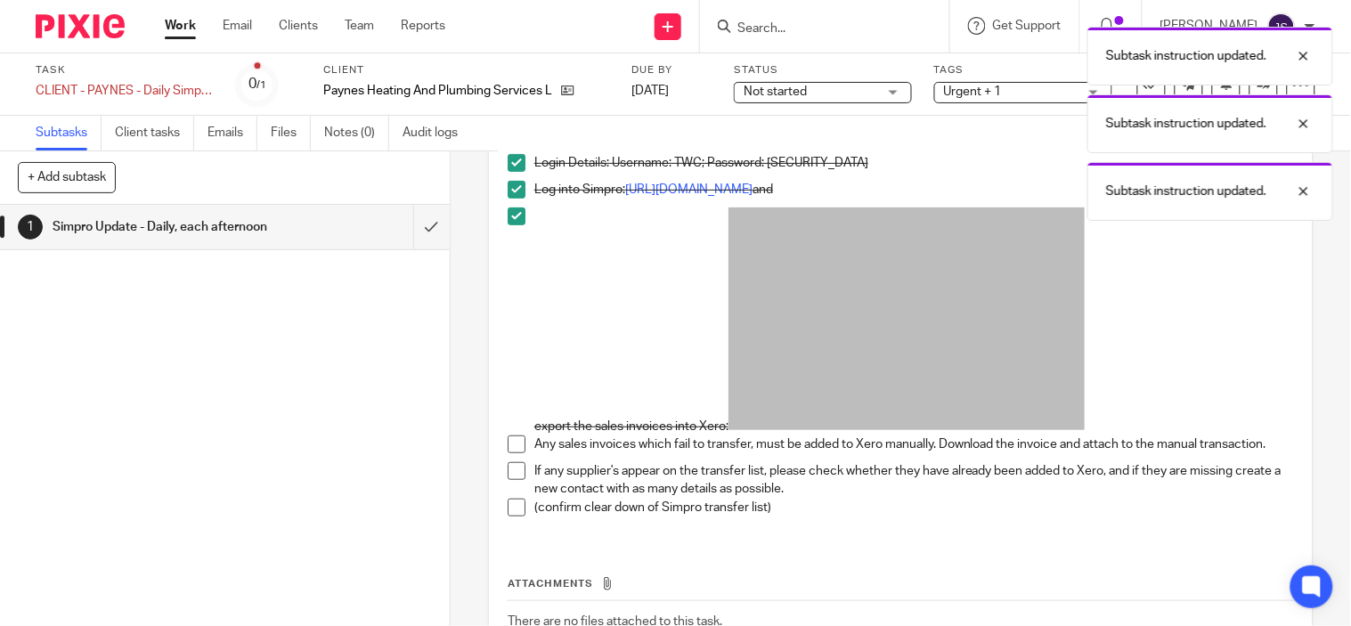
scroll to position [339, 0]
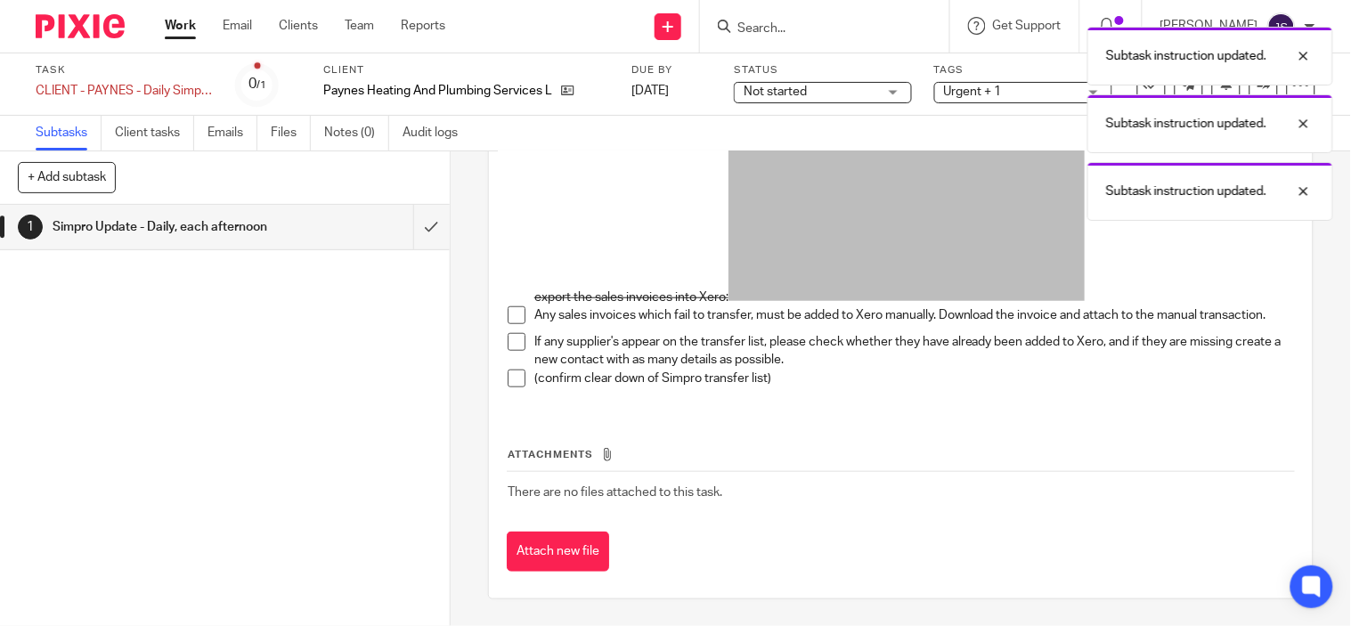
click at [508, 308] on span at bounding box center [517, 315] width 18 height 18
click at [515, 333] on span at bounding box center [517, 342] width 18 height 18
click at [508, 380] on span at bounding box center [517, 379] width 18 height 18
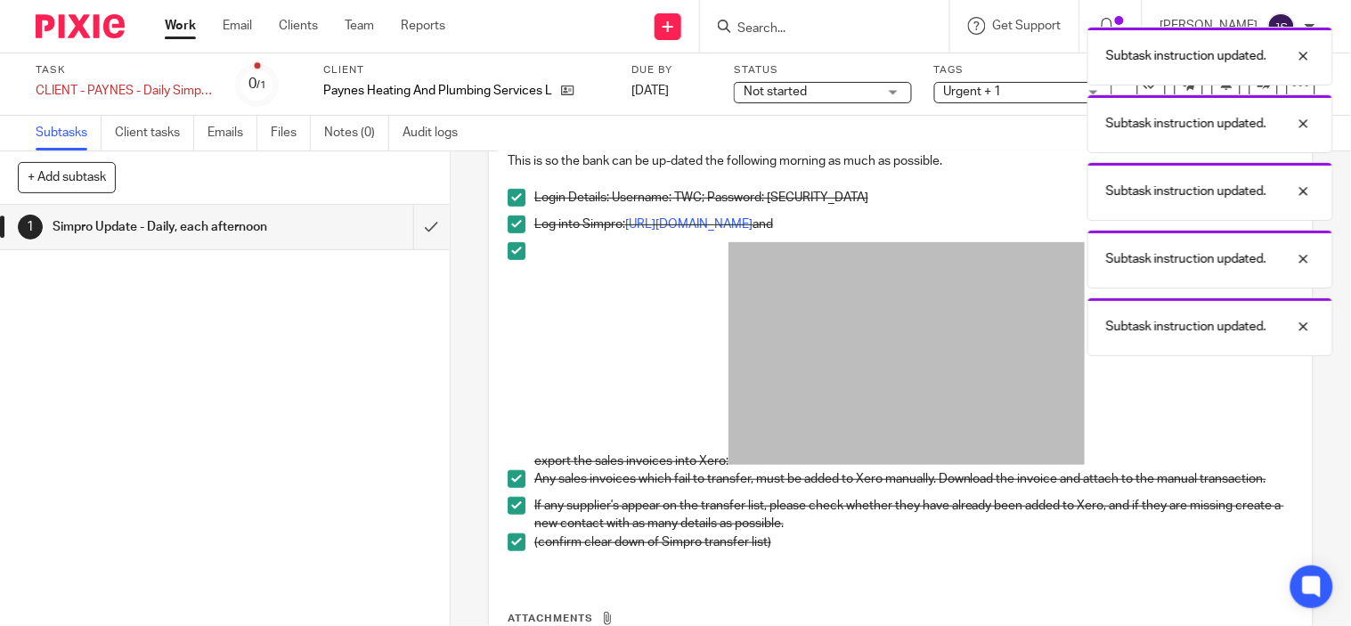
scroll to position [0, 0]
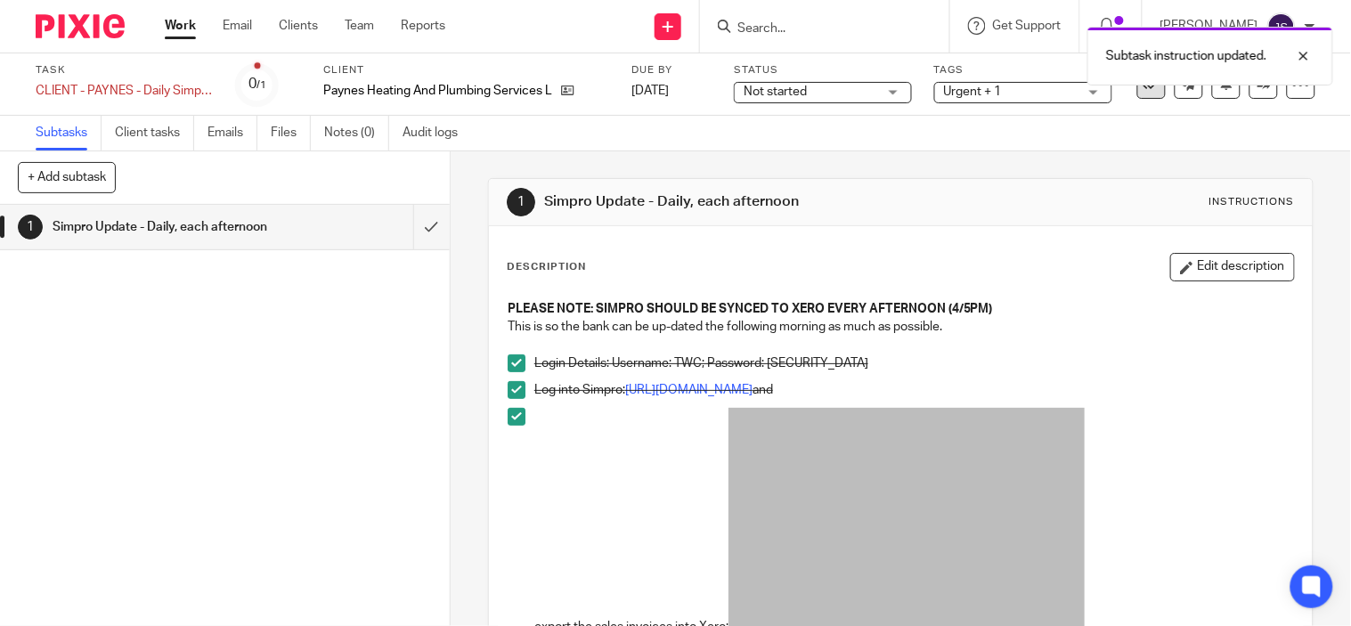
click at [1143, 86] on icon at bounding box center [1152, 85] width 18 height 18
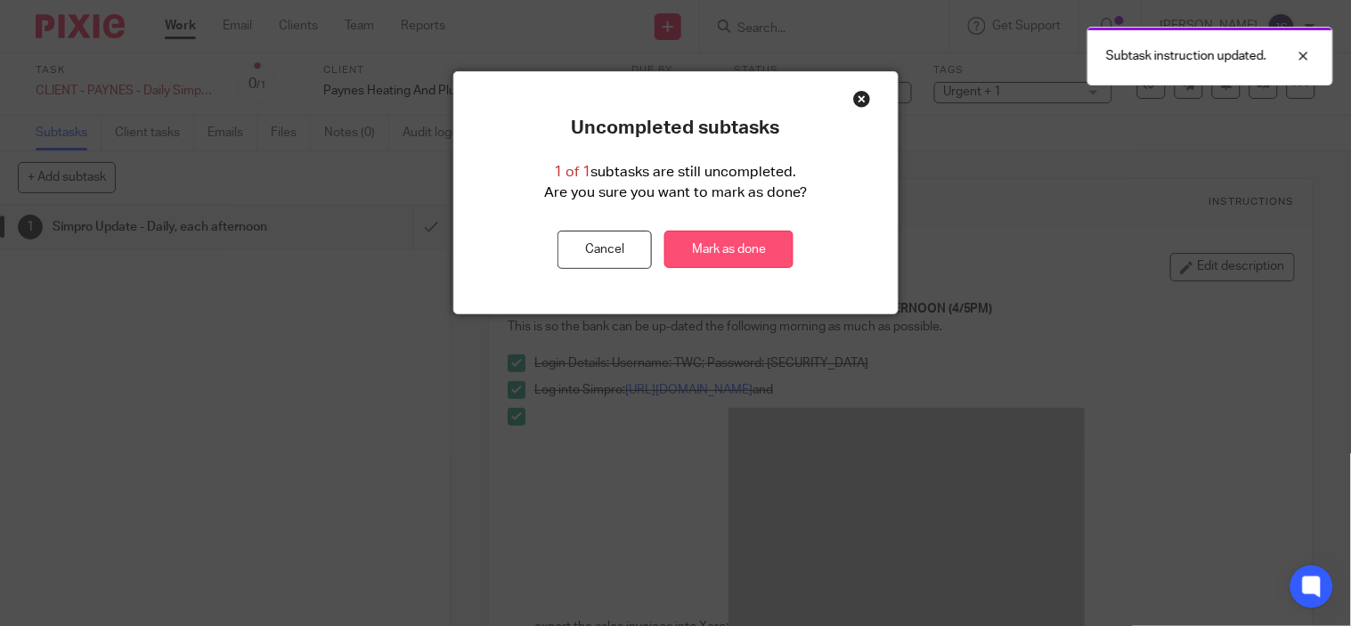
click at [746, 255] on link "Mark as done" at bounding box center [729, 250] width 129 height 38
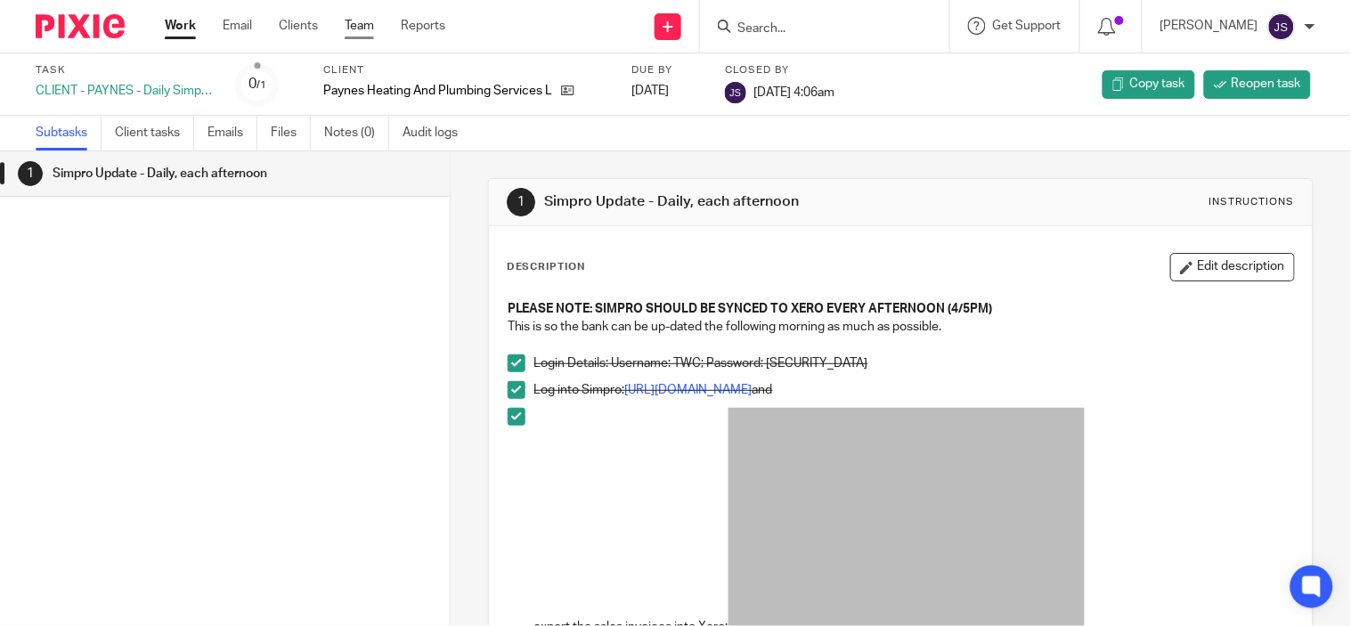
click at [370, 29] on link "Team" at bounding box center [359, 26] width 29 height 18
